Goal: Information Seeking & Learning: Learn about a topic

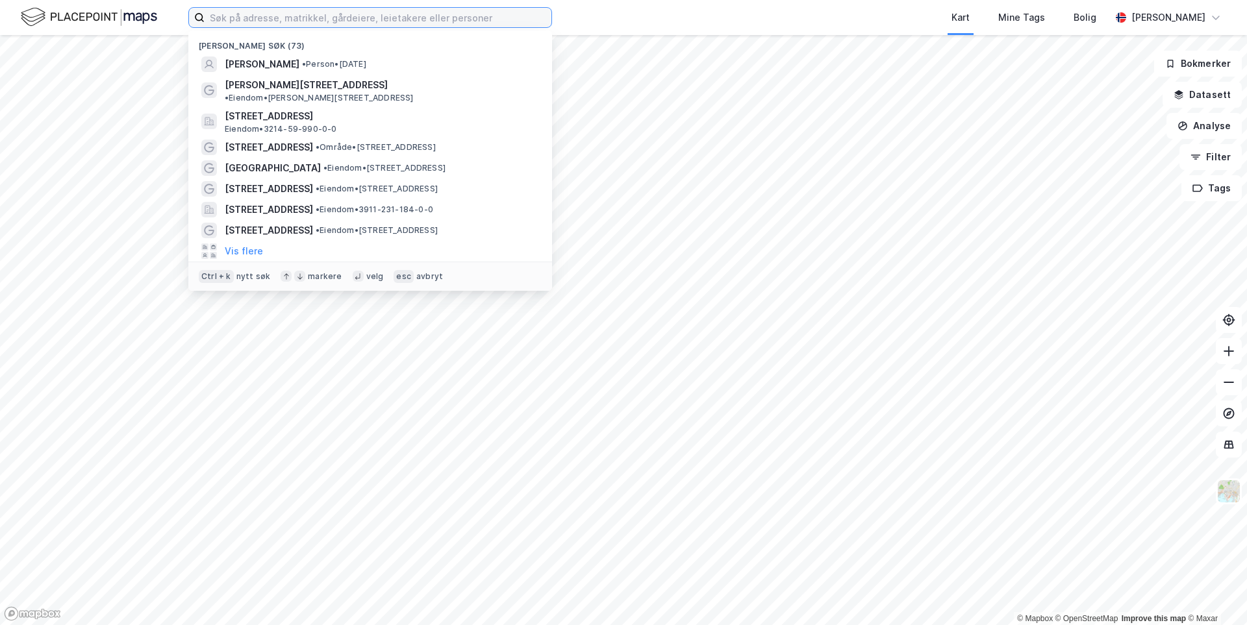
click at [244, 21] on input at bounding box center [378, 17] width 347 height 19
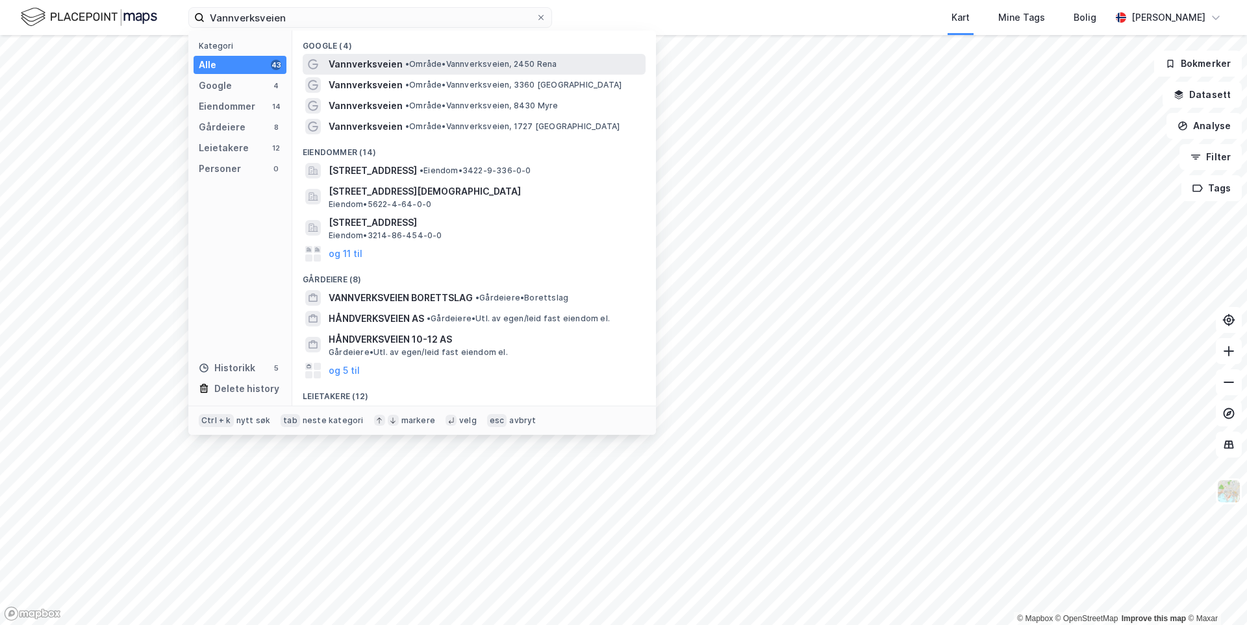
click at [361, 61] on span "Vannverksveien" at bounding box center [366, 65] width 74 height 16
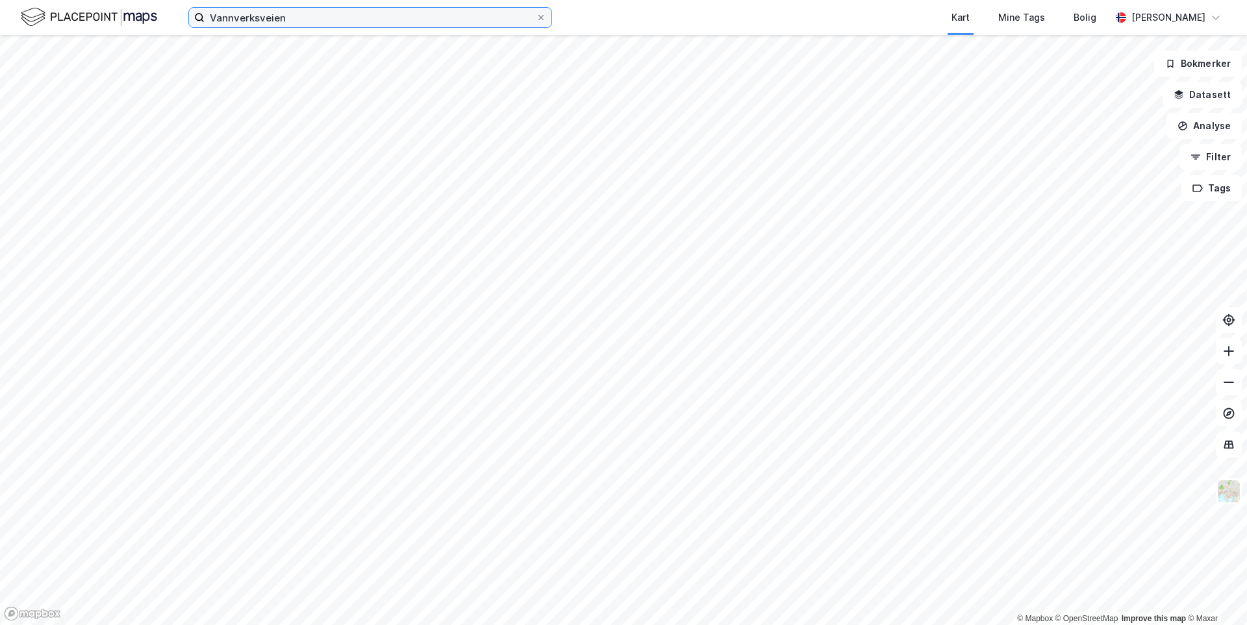
click at [306, 20] on input "Vannverksveien" at bounding box center [370, 17] width 331 height 19
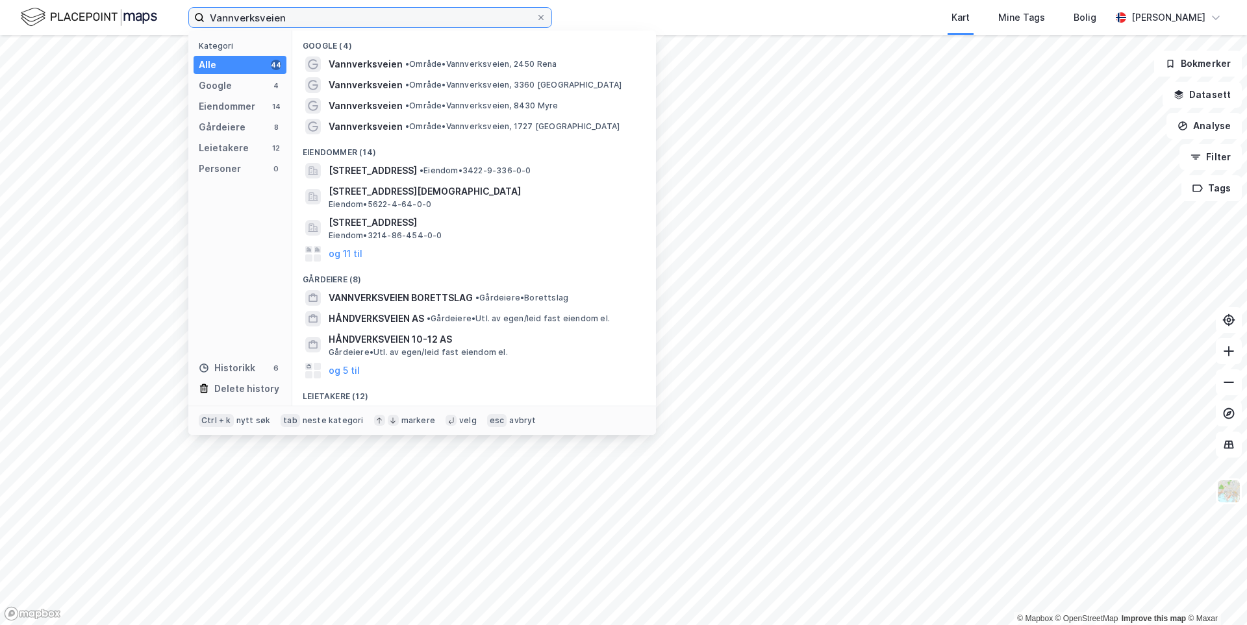
drag, startPoint x: 306, startPoint y: 20, endPoint x: 222, endPoint y: 18, distance: 83.8
click at [222, 18] on input "Vannverksveien" at bounding box center [370, 17] width 331 height 19
drag, startPoint x: 303, startPoint y: 17, endPoint x: 283, endPoint y: 15, distance: 20.2
click at [283, 15] on input "Vannverksveien" at bounding box center [370, 17] width 331 height 19
click at [299, 18] on input "Vannverksveien" at bounding box center [370, 17] width 331 height 19
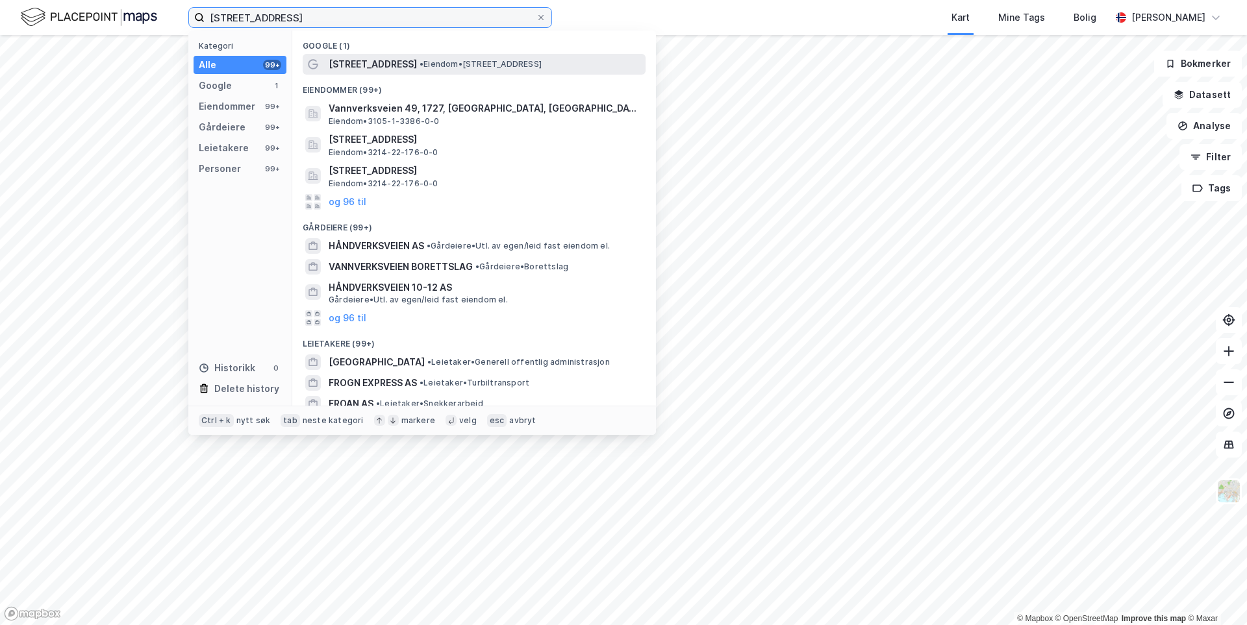
type input "[STREET_ADDRESS]"
